Goal: Book appointment/travel/reservation

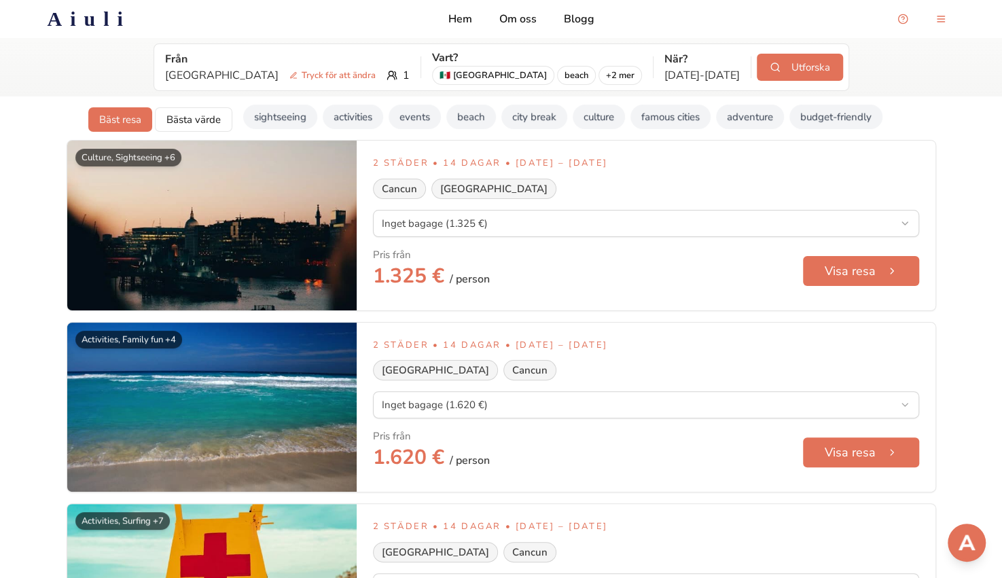
click at [120, 11] on h2 "Aiuli" at bounding box center [90, 19] width 84 height 24
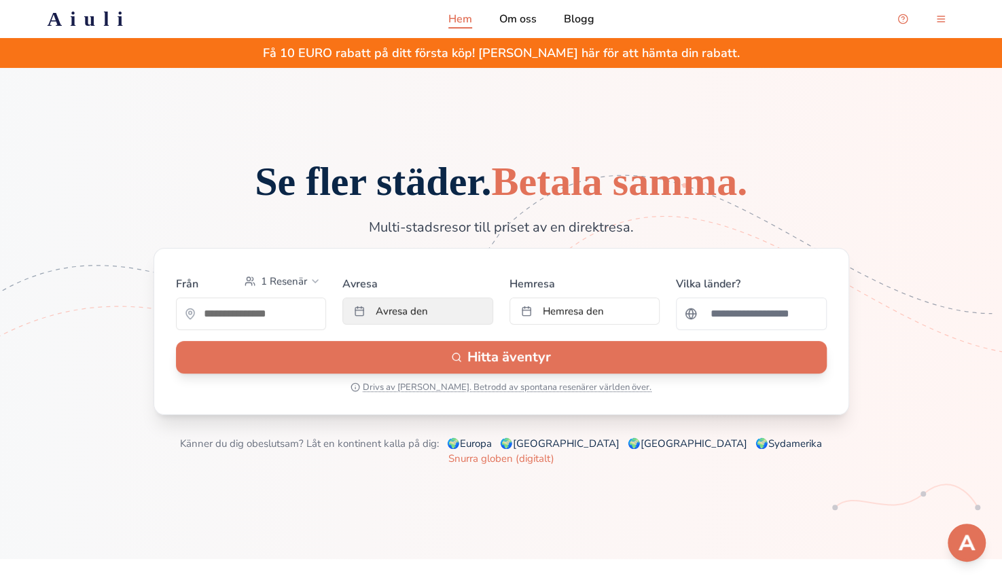
click at [397, 325] on button "Avresa den" at bounding box center [417, 311] width 151 height 27
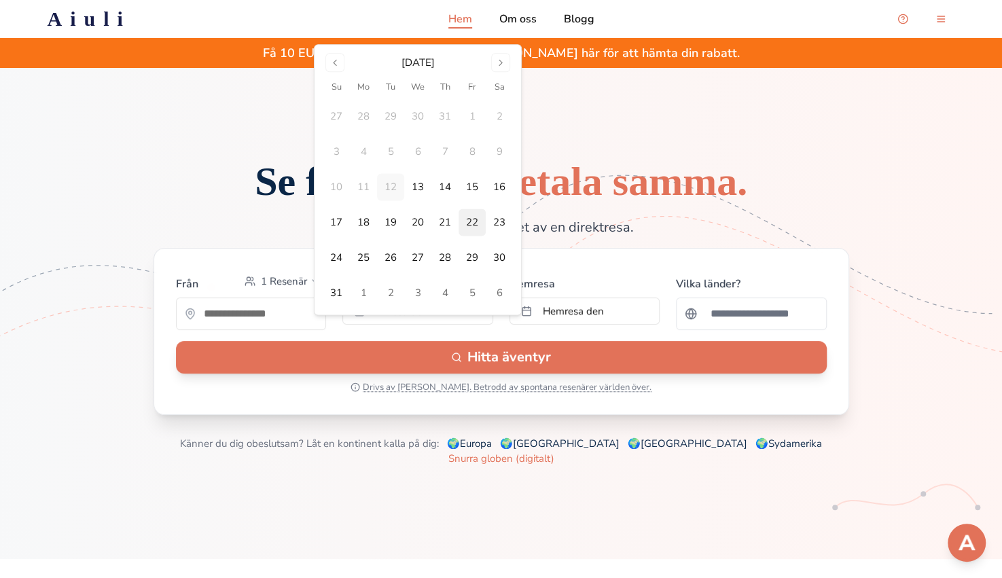
click at [474, 220] on button "22" at bounding box center [472, 222] width 27 height 27
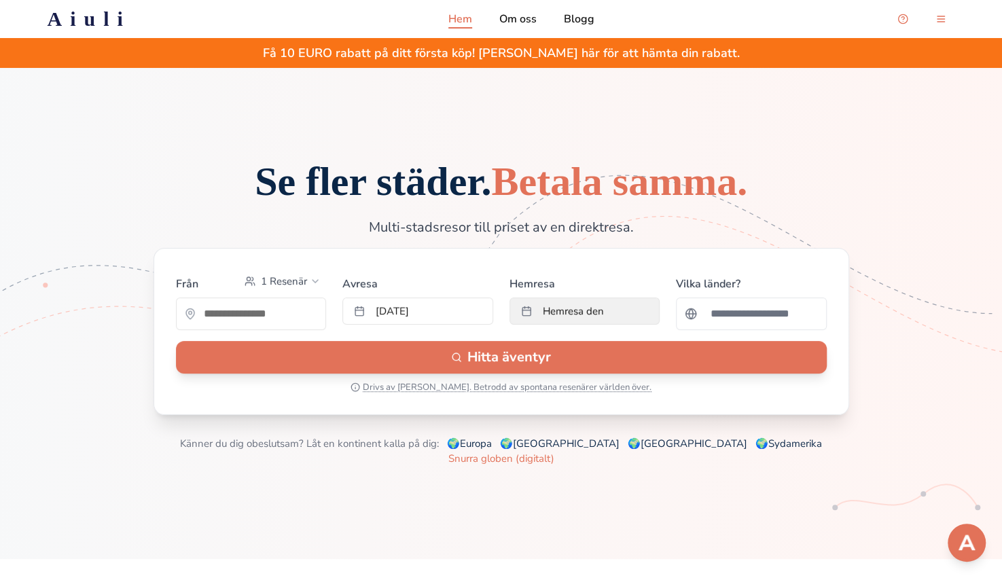
click at [554, 318] on span "Hemresa den" at bounding box center [573, 311] width 61 height 14
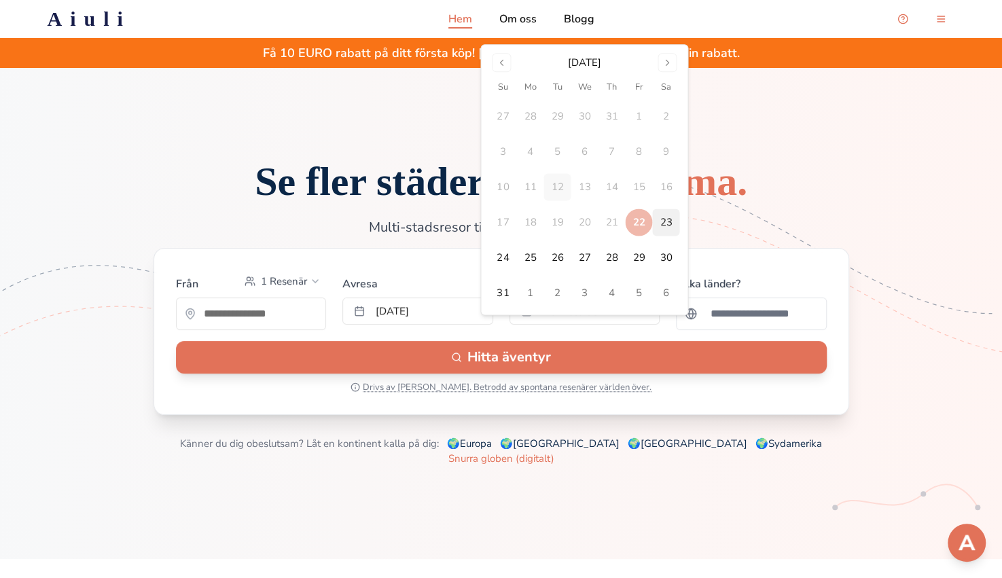
click at [665, 226] on button "23" at bounding box center [665, 222] width 27 height 27
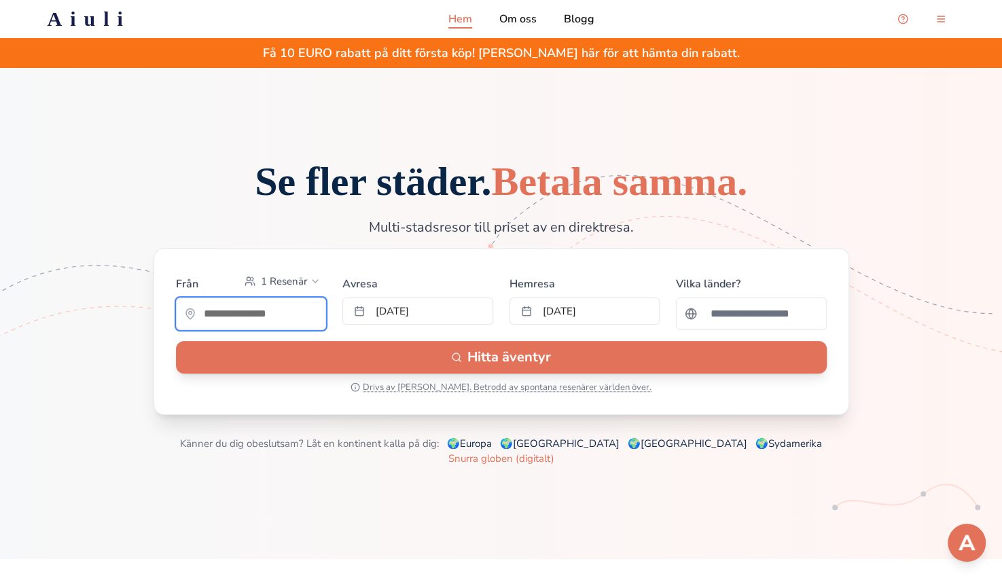
click at [251, 327] on input "text" at bounding box center [251, 313] width 149 height 27
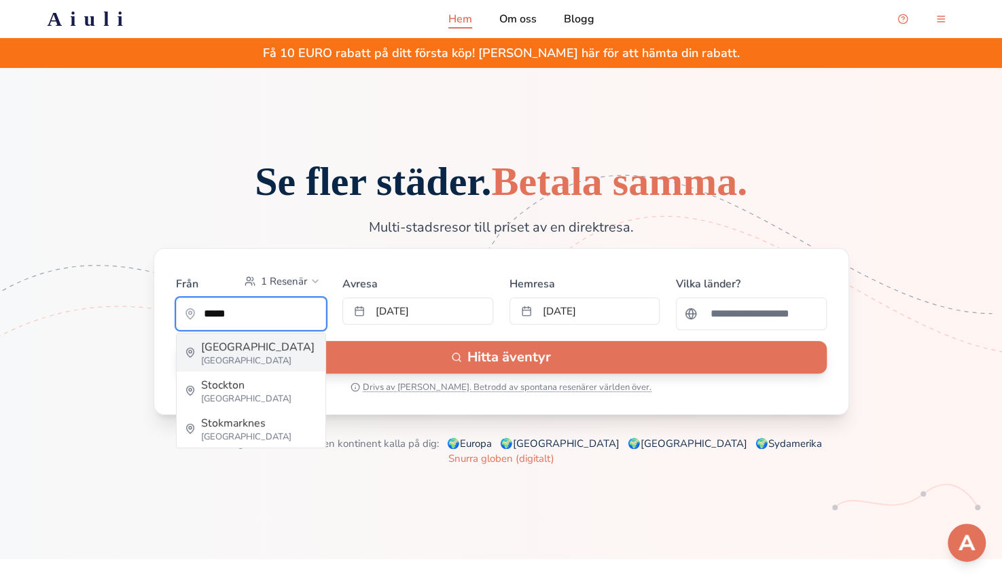
type input "*********"
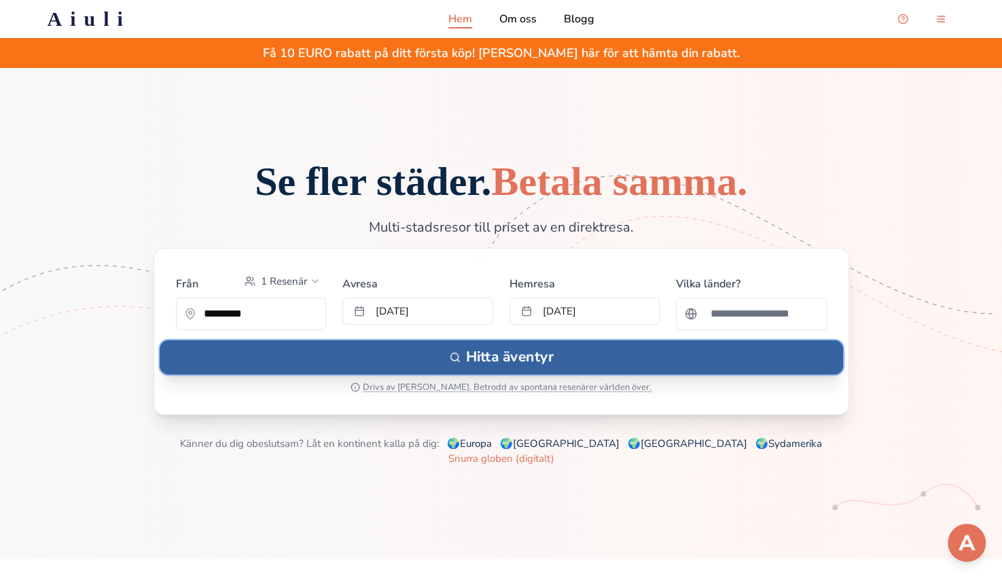
click at [332, 374] on button "Hitta äventyr" at bounding box center [501, 357] width 683 height 34
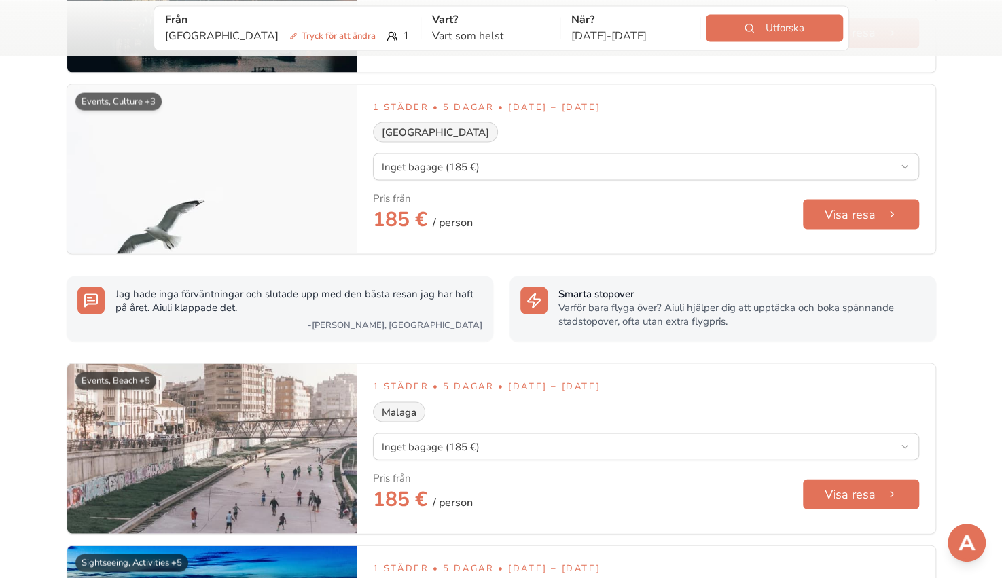
scroll to position [1425, 0]
